Goal: Task Accomplishment & Management: Manage account settings

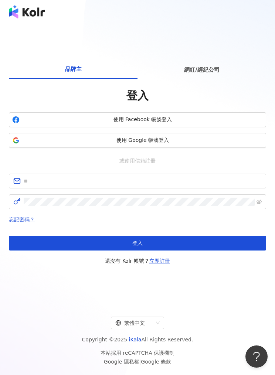
click at [201, 79] on div "網紅/經紀公司" at bounding box center [202, 69] width 129 height 19
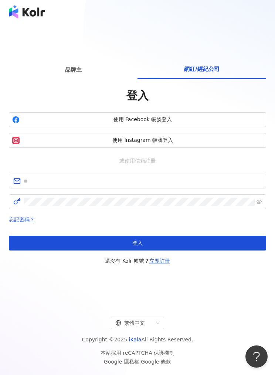
click at [96, 144] on span "使用 Instagram 帳號登入" at bounding box center [143, 140] width 240 height 7
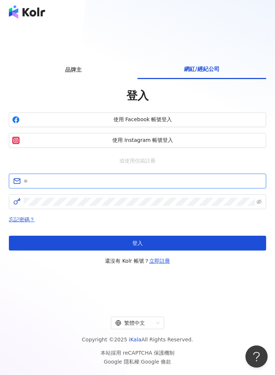
click at [187, 185] on input "text" at bounding box center [143, 181] width 238 height 8
click at [183, 185] on input "text" at bounding box center [143, 181] width 238 height 8
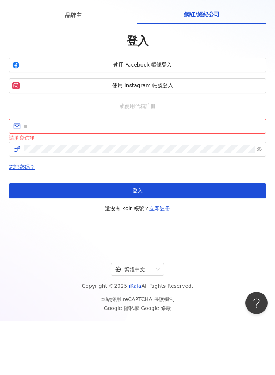
click at [190, 136] on span "使用 Instagram 帳號登入" at bounding box center [143, 139] width 240 height 7
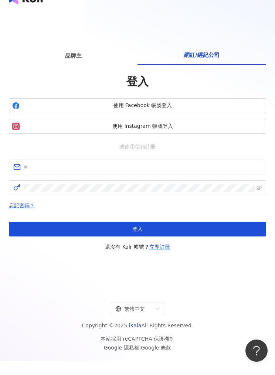
scroll to position [8, 0]
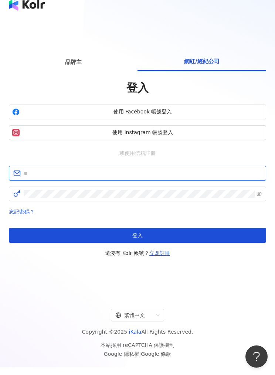
click at [35, 178] on input "text" at bounding box center [143, 173] width 238 height 8
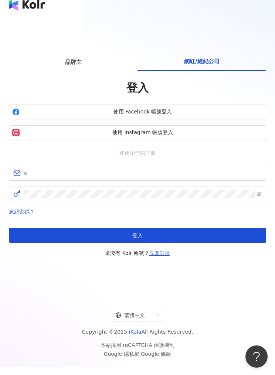
click at [247, 258] on div "登入 還沒有 Kolr 帳號？ 立即註冊" at bounding box center [137, 243] width 257 height 30
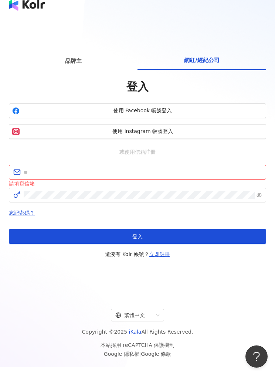
click at [46, 135] on span "使用 Instagram 帳號登入" at bounding box center [143, 131] width 240 height 7
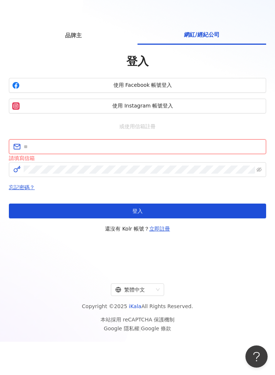
click at [24, 151] on input "text" at bounding box center [143, 147] width 238 height 8
click at [31, 151] on input "text" at bounding box center [143, 147] width 238 height 8
paste input "**********"
type input "**********"
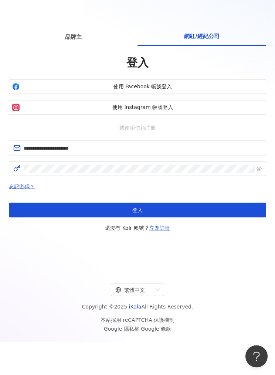
click at [246, 218] on button "登入" at bounding box center [137, 210] width 257 height 15
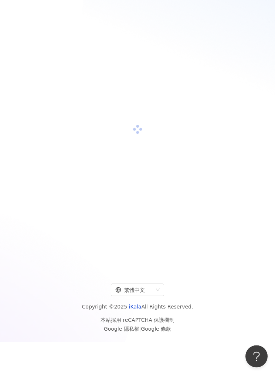
scroll to position [33, 0]
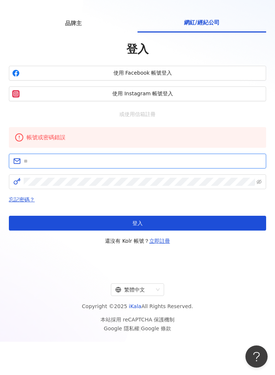
click at [31, 165] on input "text" at bounding box center [143, 161] width 238 height 8
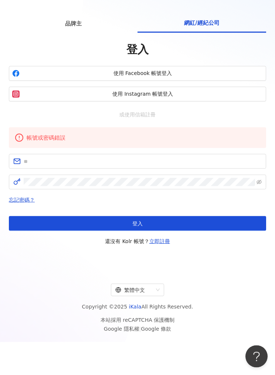
click at [3, 162] on div "品牌主 網紅/經紀公司 登入 使用 Facebook 帳號登入 使用 Instagram 帳號登入 或使用信箱註冊 帳號或密碼錯誤 忘記密碼？ 登入 還沒有 …" at bounding box center [137, 130] width 275 height 279
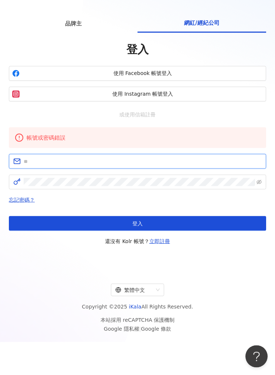
click at [34, 166] on input "text" at bounding box center [143, 162] width 238 height 8
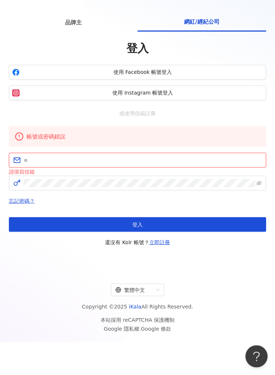
click at [31, 165] on input "text" at bounding box center [143, 160] width 238 height 8
click at [36, 165] on input "text" at bounding box center [143, 160] width 238 height 8
click at [41, 166] on span at bounding box center [137, 160] width 257 height 15
click at [31, 165] on input "text" at bounding box center [143, 160] width 238 height 8
paste input "**********"
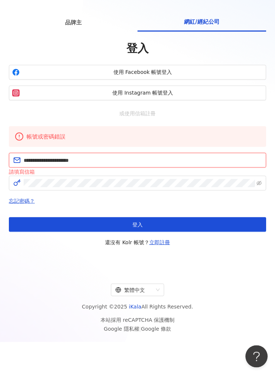
type input "**********"
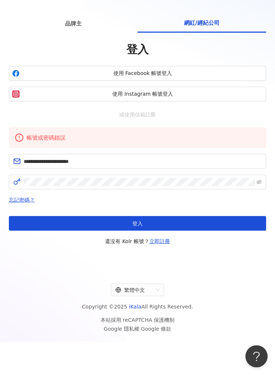
click at [241, 231] on button "登入" at bounding box center [137, 223] width 257 height 15
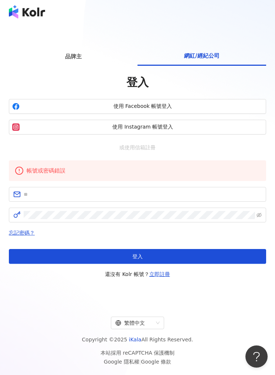
click at [50, 110] on span "使用 Facebook 帳號登入" at bounding box center [143, 106] width 240 height 7
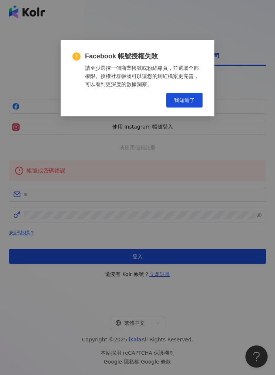
click at [182, 99] on span "我知道了" at bounding box center [184, 100] width 21 height 6
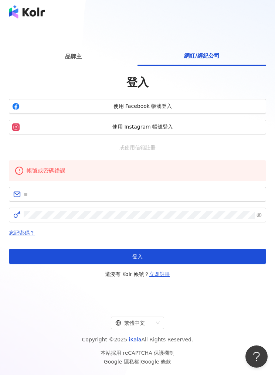
click at [41, 131] on span "使用 Instagram 帳號登入" at bounding box center [143, 127] width 240 height 7
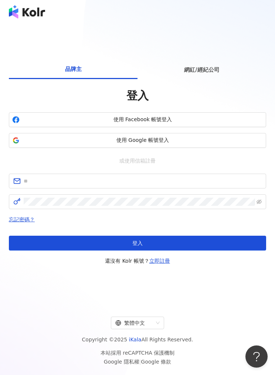
click at [194, 74] on div "網紅/經紀公司" at bounding box center [202, 69] width 129 height 19
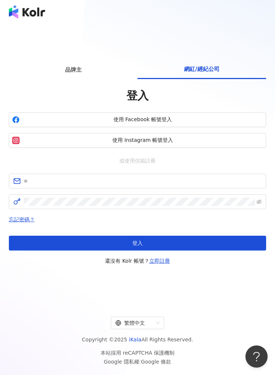
click at [51, 144] on span "使用 Instagram 帳號登入" at bounding box center [143, 140] width 240 height 7
